Goal: Information Seeking & Learning: Learn about a topic

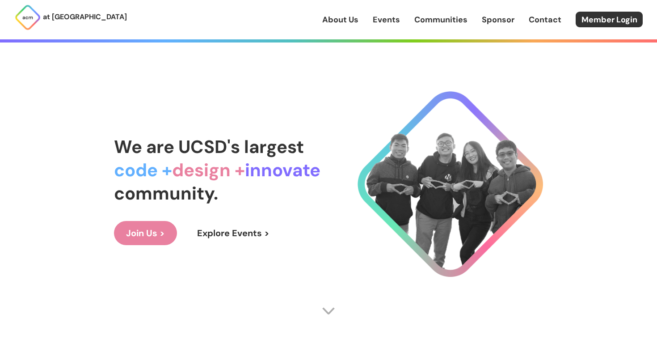
click at [394, 18] on link "Events" at bounding box center [386, 20] width 27 height 12
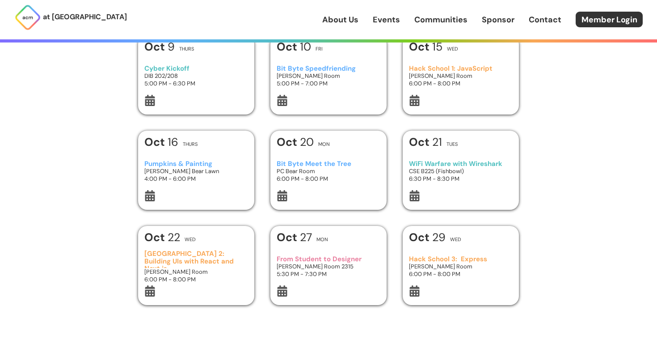
scroll to position [242, 0]
click at [186, 257] on h3 "[GEOGRAPHIC_DATA] 2: Building UIs with React and Next.js" at bounding box center [196, 259] width 104 height 18
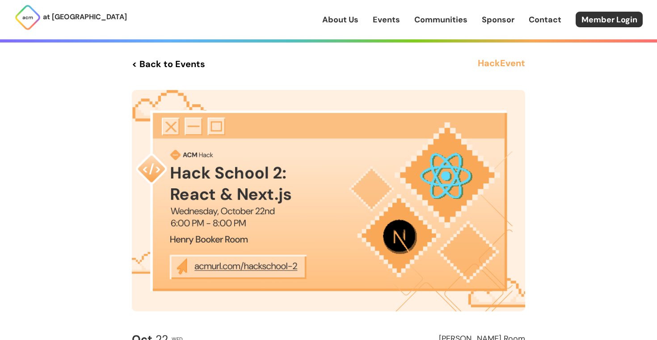
click at [223, 265] on img at bounding box center [329, 200] width 394 height 221
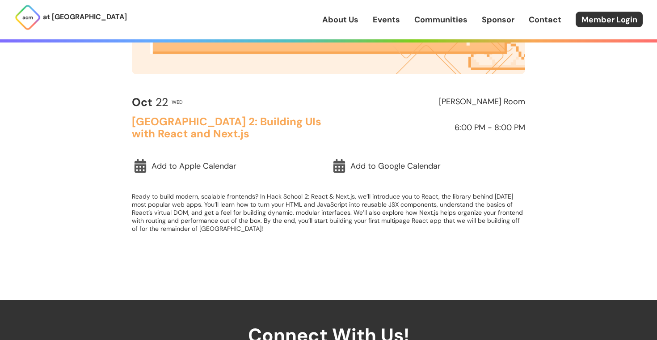
scroll to position [242, 0]
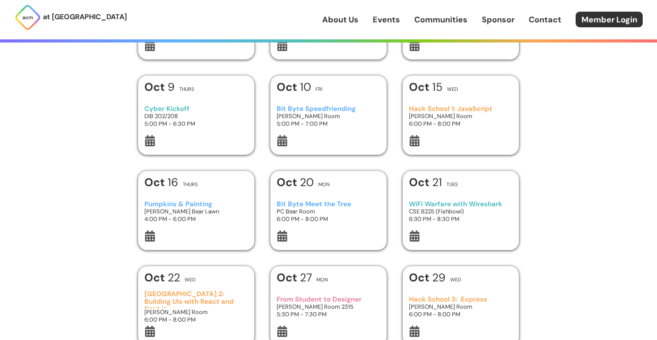
scroll to position [199, 0]
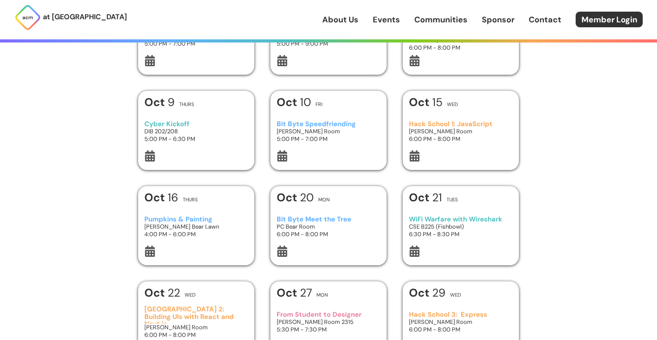
click at [456, 124] on h3 "Hack School 1: JavaScript" at bounding box center [461, 124] width 104 height 8
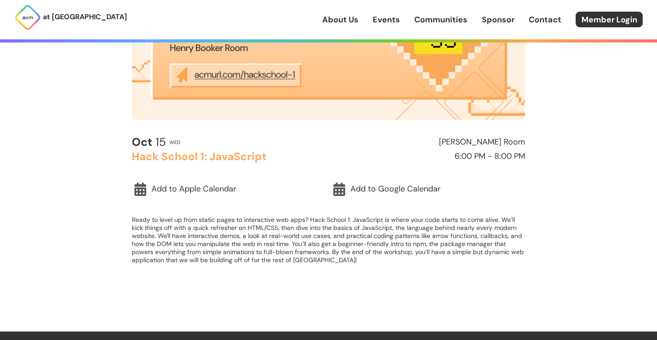
scroll to position [192, 0]
